Goal: Task Accomplishment & Management: Complete application form

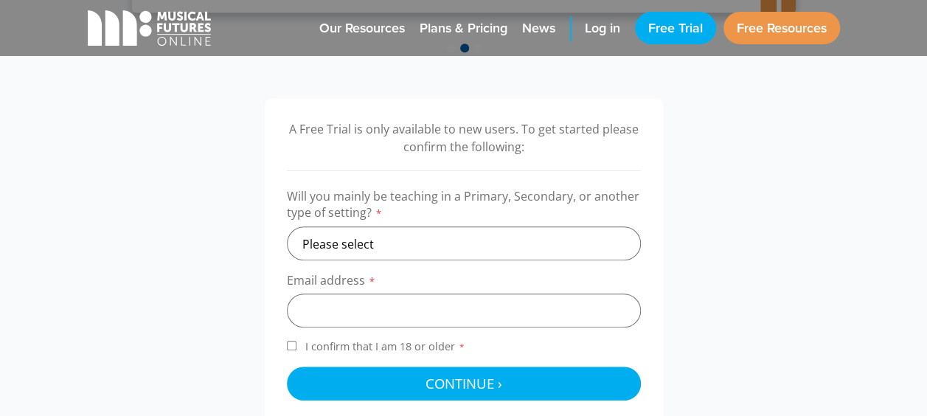
scroll to position [441, 0]
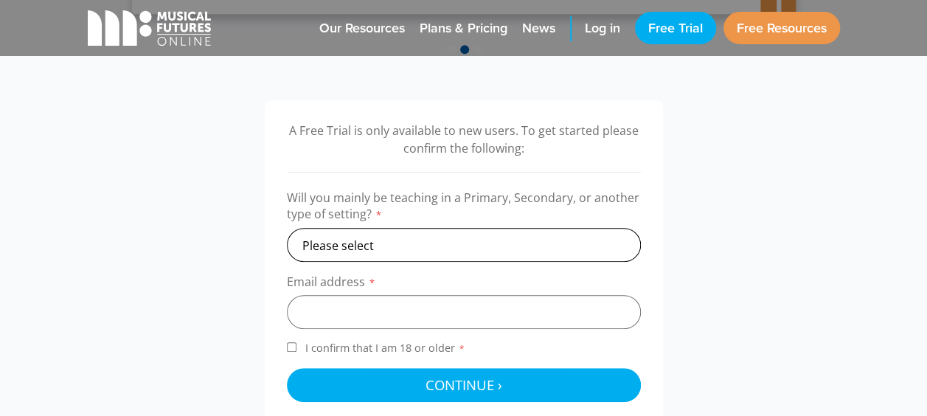
click at [399, 251] on select "Please select Primary Secondary Other" at bounding box center [464, 245] width 354 height 34
select select "secondary"
click at [287, 228] on select "Please select Primary Secondary Other" at bounding box center [464, 245] width 354 height 34
click at [341, 316] on input "email" at bounding box center [464, 312] width 354 height 34
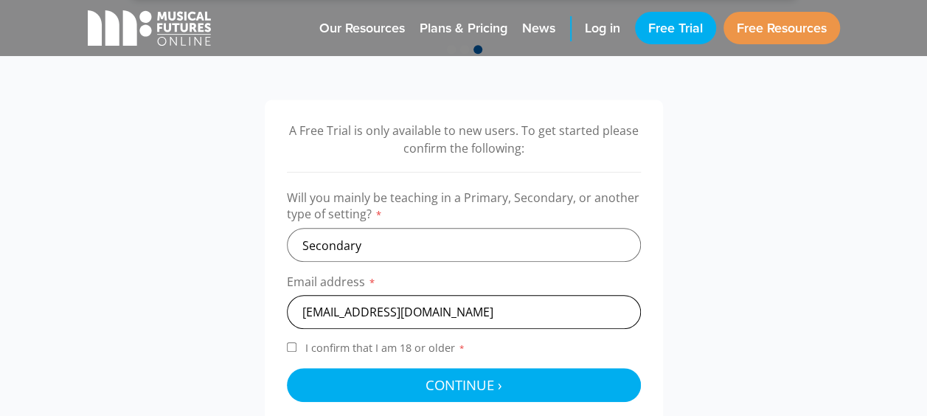
type input "kjensen@stpatricks.qld.edu.au"
click at [677, 322] on div "A Free Trial is only available to new users. To get started please confirm the …" at bounding box center [463, 262] width 781 height 324
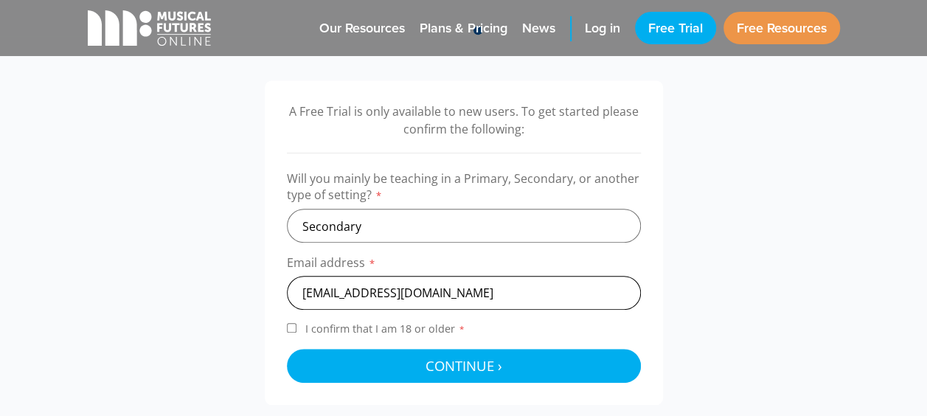
scroll to position [461, 0]
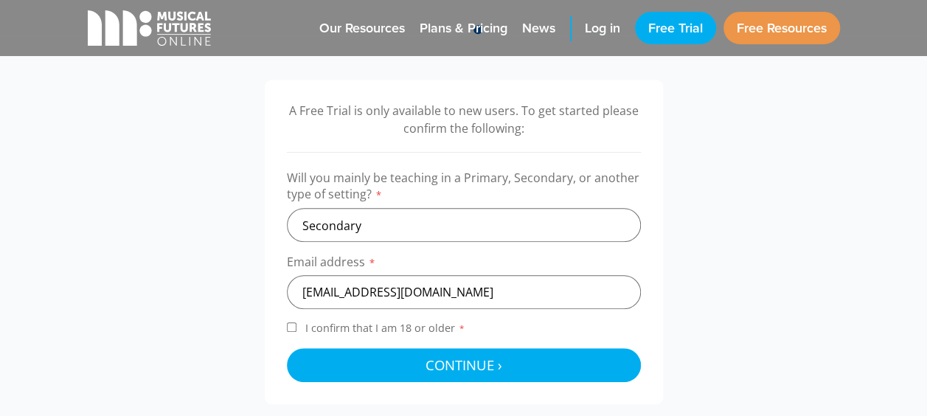
click at [283, 327] on div "A Free Trial is only available to new users. To get started please confirm the …" at bounding box center [464, 242] width 398 height 324
click at [287, 329] on input "I confirm that I am 18 or older *" at bounding box center [292, 327] width 10 height 10
checkbox input "true"
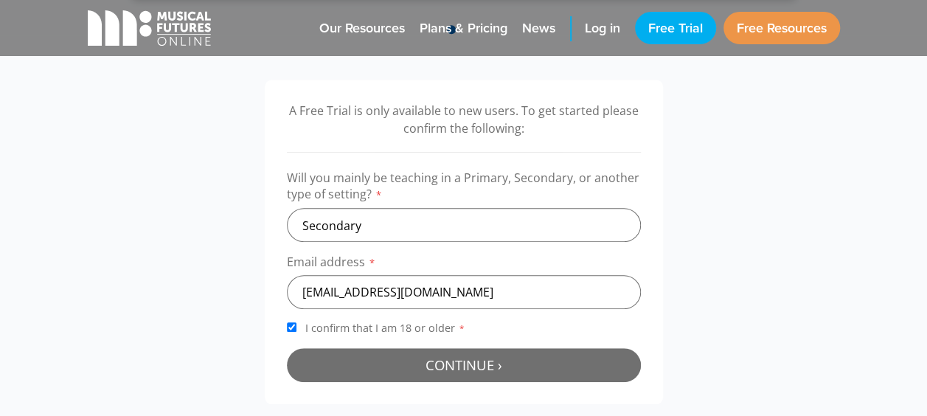
click at [437, 370] on span "Continue ›" at bounding box center [463, 364] width 77 height 18
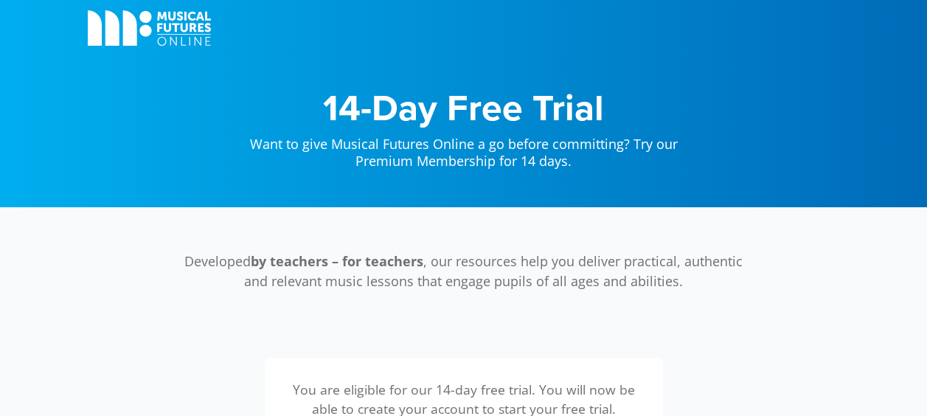
scroll to position [481, 0]
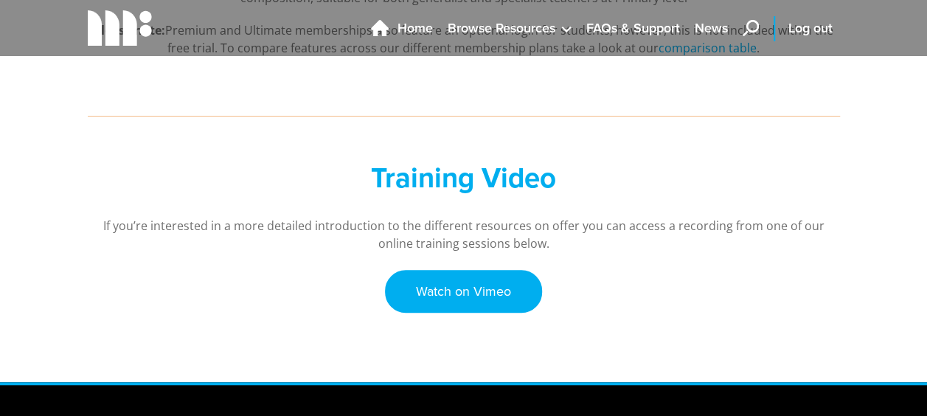
scroll to position [452, 0]
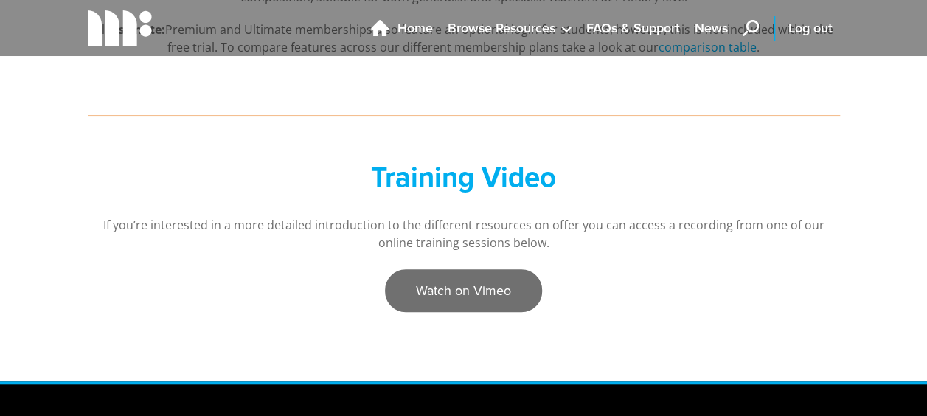
click at [481, 283] on link "Watch on Vimeo" at bounding box center [463, 290] width 157 height 43
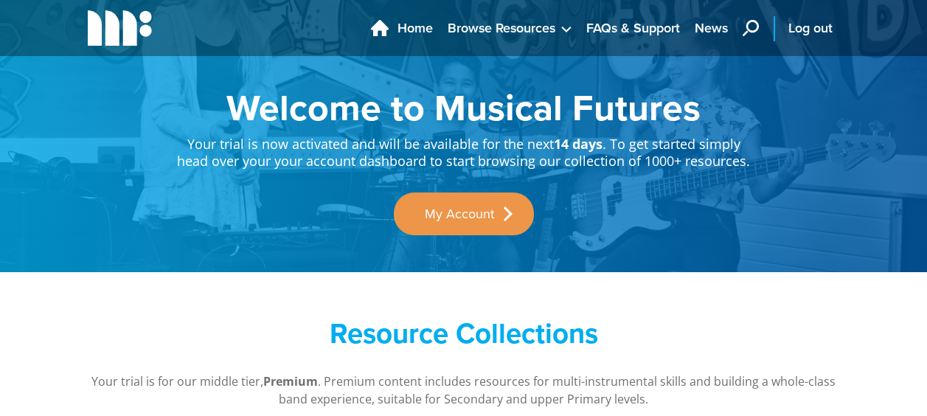
scroll to position [450, 0]
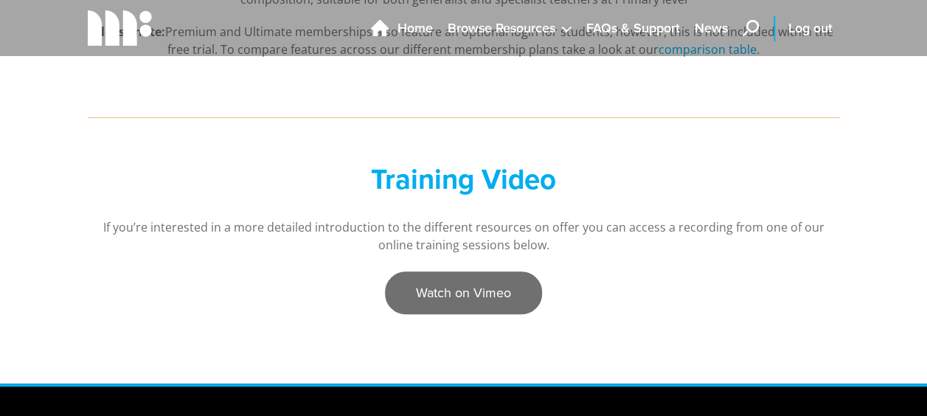
click at [479, 299] on link "Watch on Vimeo" at bounding box center [463, 292] width 157 height 43
